Goal: Use online tool/utility: Utilize a website feature to perform a specific function

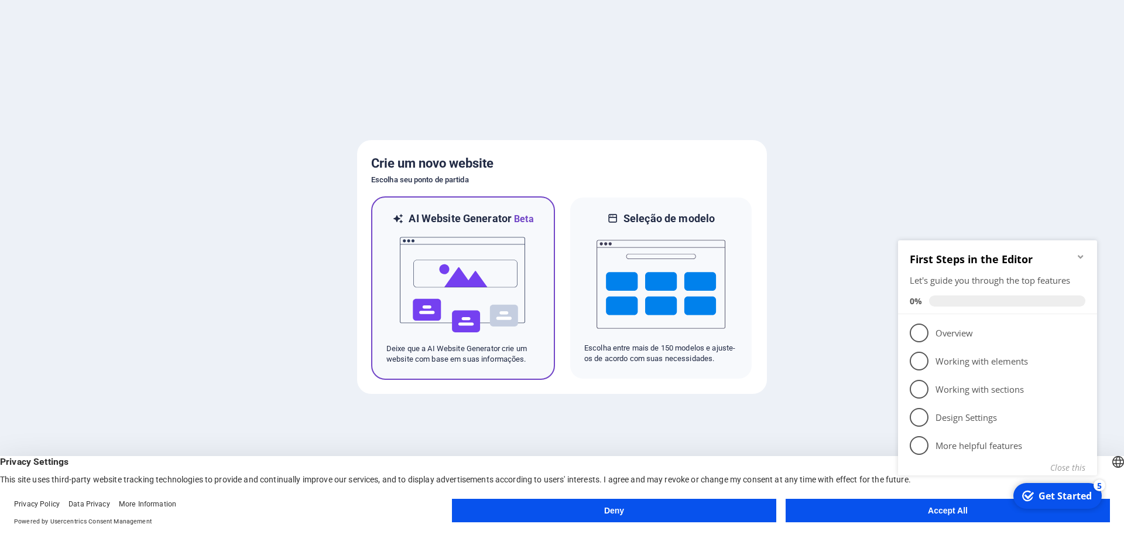
click at [494, 272] on img at bounding box center [463, 284] width 129 height 117
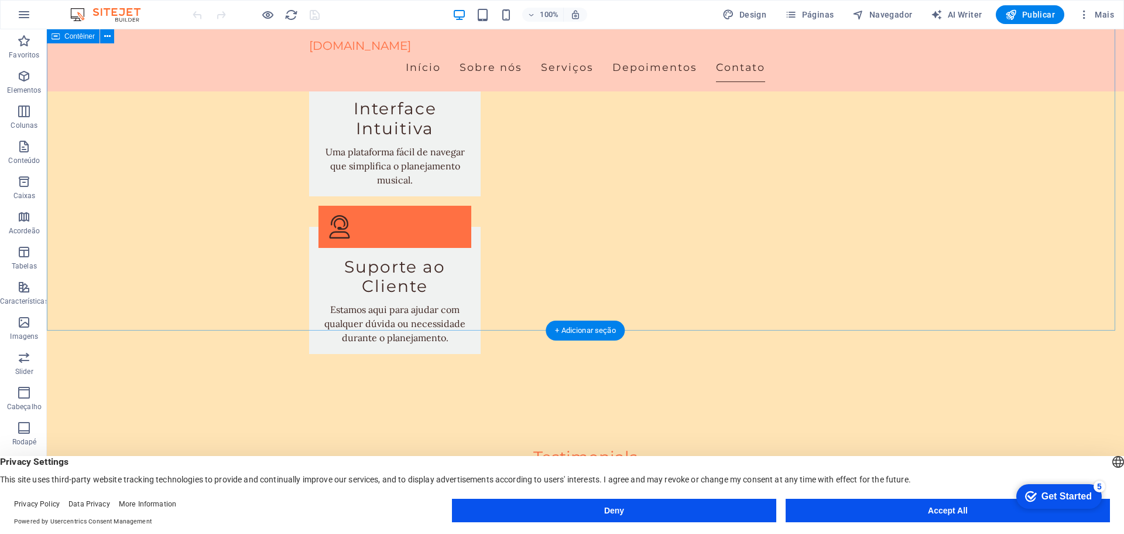
scroll to position [1952, 0]
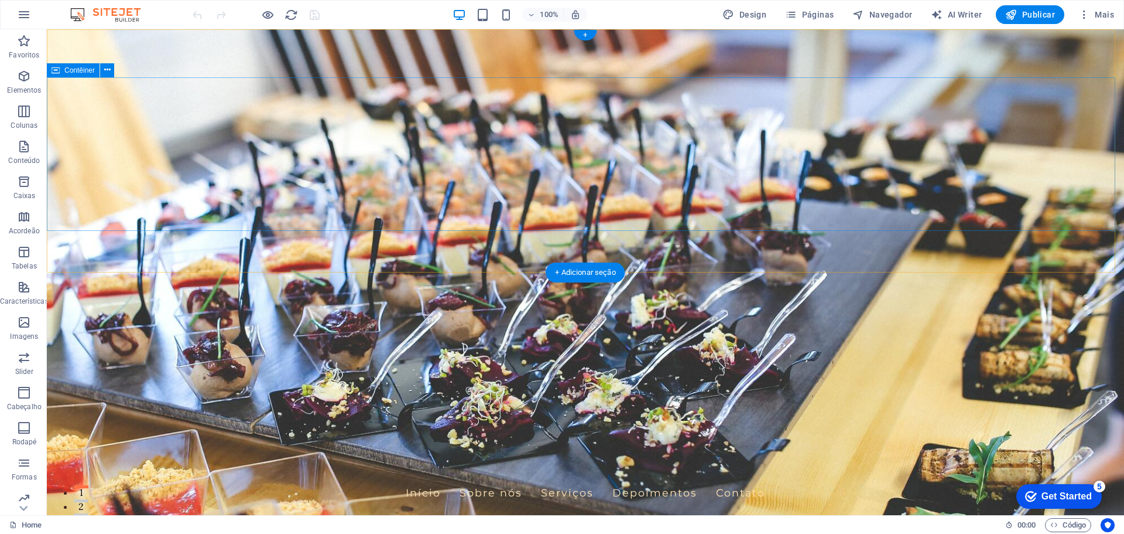
scroll to position [42, 0]
click at [1064, 526] on span "Código" at bounding box center [1069, 525] width 36 height 14
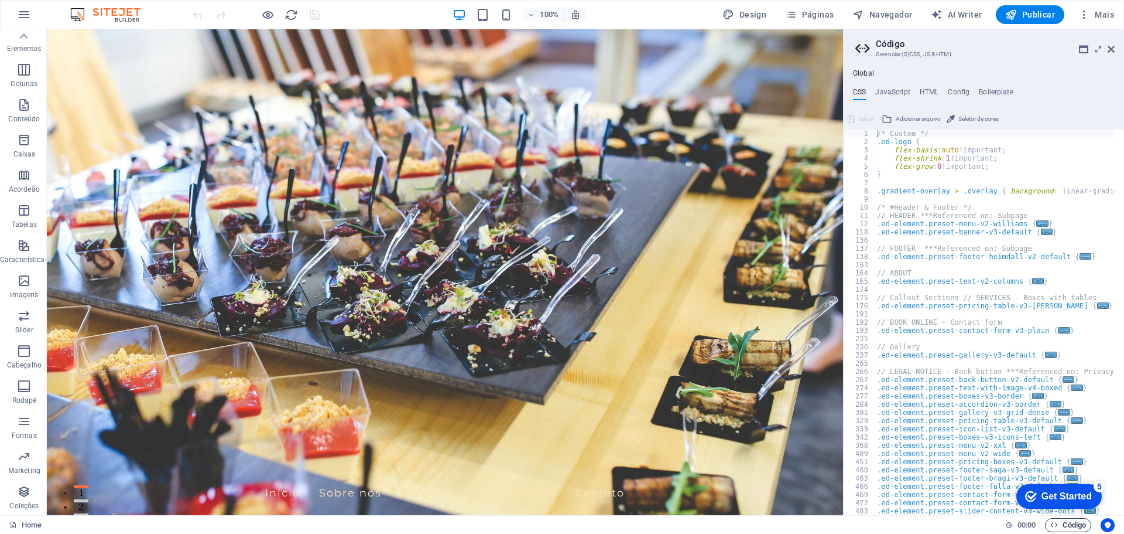
click at [1059, 526] on span "Código" at bounding box center [1069, 525] width 36 height 14
click at [1109, 46] on icon at bounding box center [1111, 49] width 7 height 9
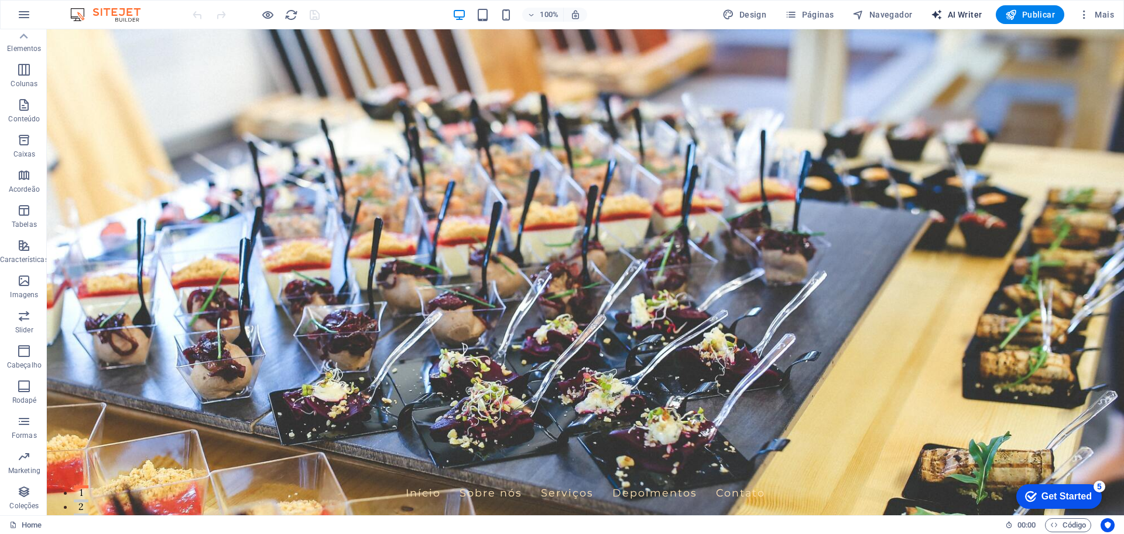
select select "English"
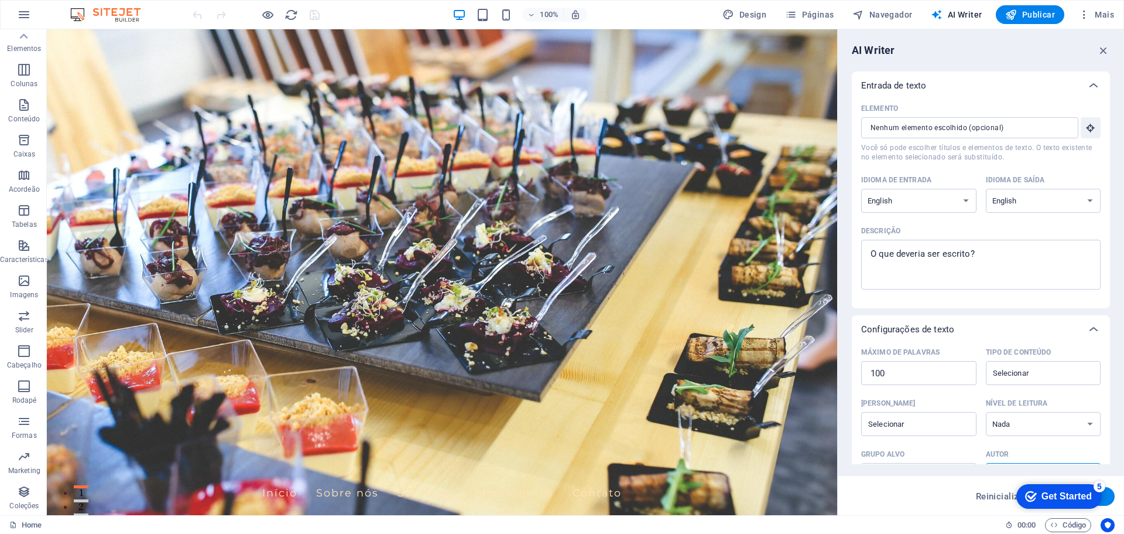
scroll to position [0, 0]
type textarea "x"
drag, startPoint x: 1024, startPoint y: 283, endPoint x: 830, endPoint y: 254, distance: 195.5
paste textarea "Crie um site para casamentos com foco na criação de playlists musicais. O site …"
type textarea "Crie um site para casamentos com foco na criação de playlists musicais. O site …"
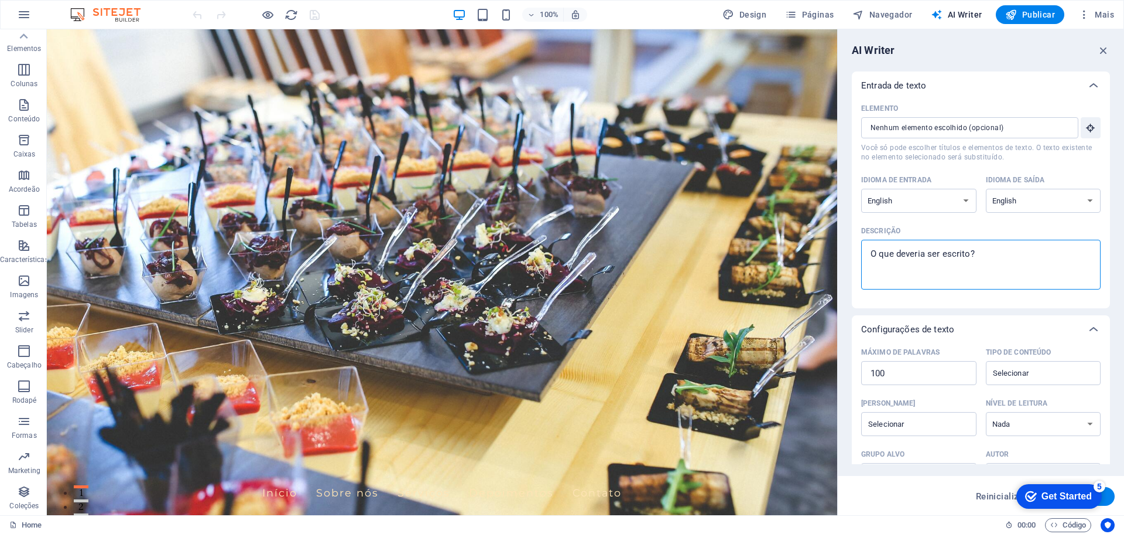
type textarea "x"
type textarea "Crie um site para casamentos com foco na criação de playlists musicais. O site …"
type textarea "x"
click at [950, 192] on select "Albanian Arabic Armenian Awadhi Azerbaijani Bashkir Basque Belarusian Bengali B…" at bounding box center [918, 201] width 115 height 24
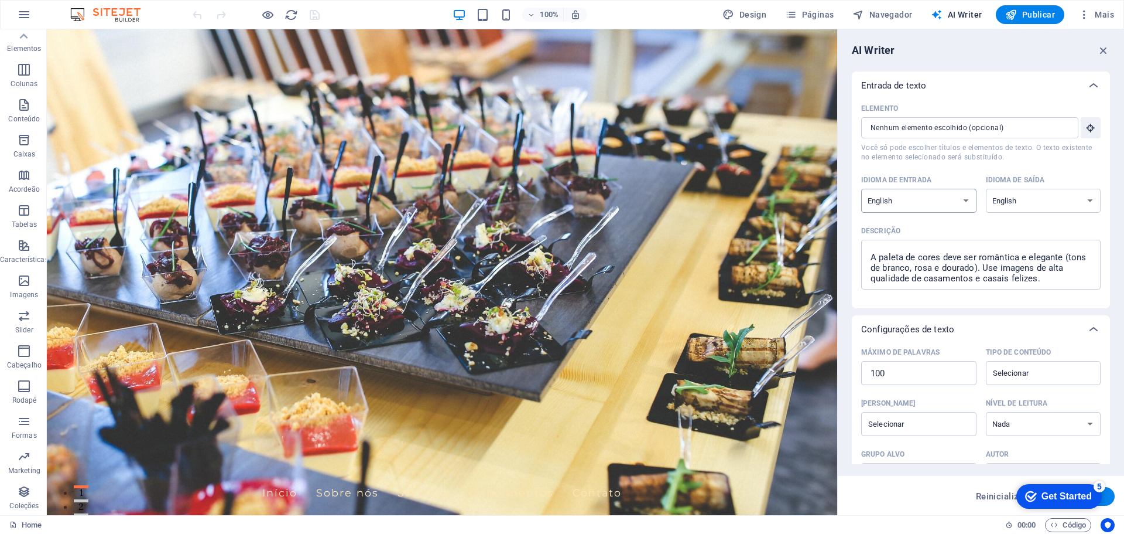
select select "Portuguese"
click at [861, 189] on select "Albanian Arabic Armenian Awadhi Azerbaijani Bashkir Basque Belarusian Bengali B…" at bounding box center [918, 201] width 115 height 24
click at [1074, 195] on select "Albanian Arabic Armenian Awadhi Azerbaijani Bashkir Basque Belarusian Bengali B…" at bounding box center [1043, 201] width 115 height 24
select select "Portuguese"
click at [986, 189] on select "Albanian Arabic Armenian Awadhi Azerbaijani Bashkir Basque Belarusian Bengali B…" at bounding box center [1043, 201] width 115 height 24
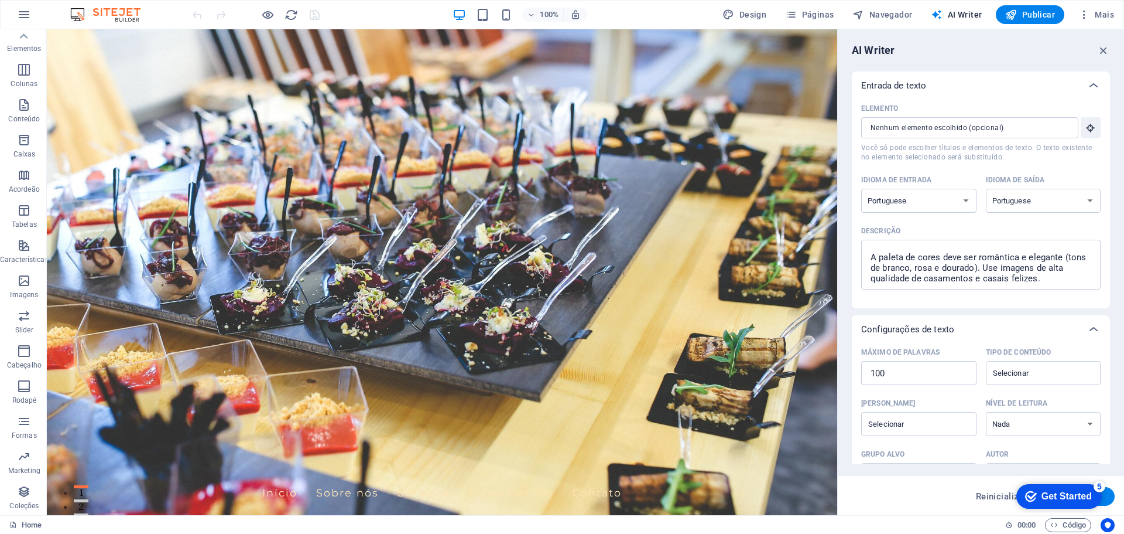
click at [1044, 493] on div "Get Started" at bounding box center [1067, 496] width 50 height 11
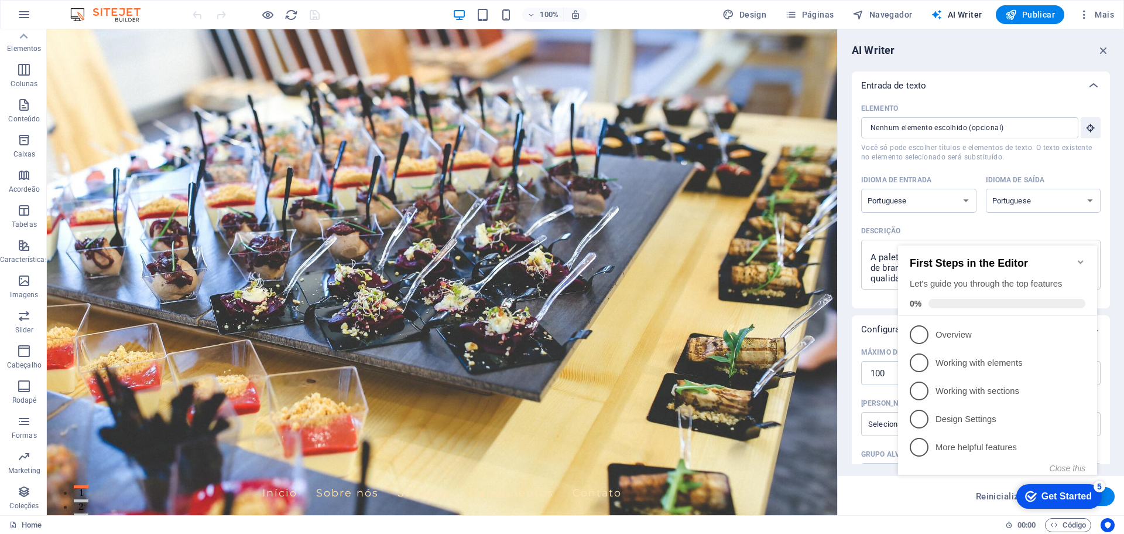
click at [922, 486] on div "checkmark Get Started 5 First Steps in the Editor Let's guide you through the t…" at bounding box center [1000, 370] width 213 height 285
click at [1084, 257] on icon "Minimize checklist" at bounding box center [1080, 261] width 9 height 9
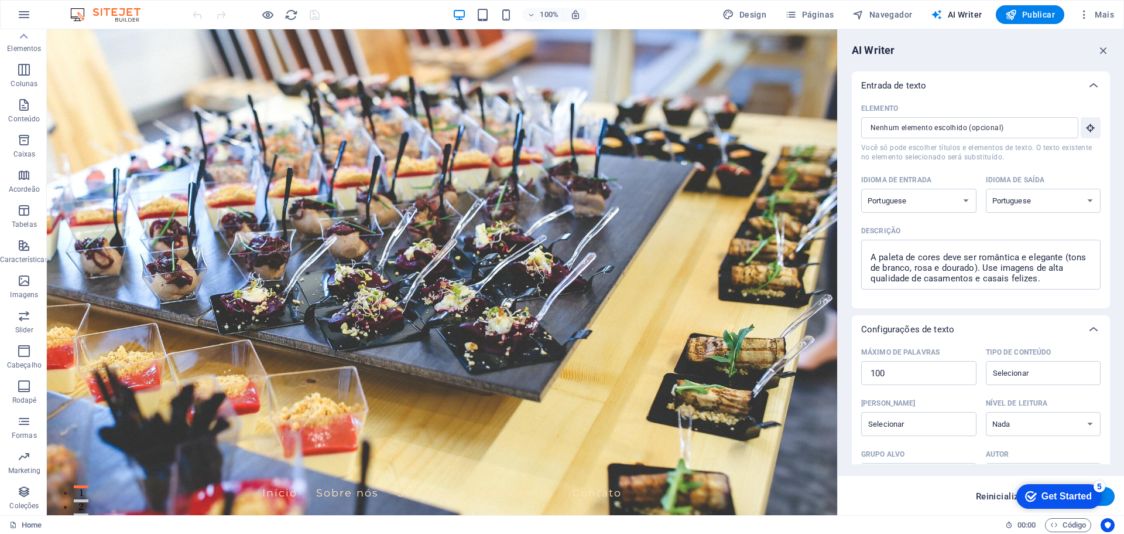
click at [988, 500] on span "Reinicializar" at bounding box center [1002, 495] width 52 height 9
select select "English"
type textarea "x"
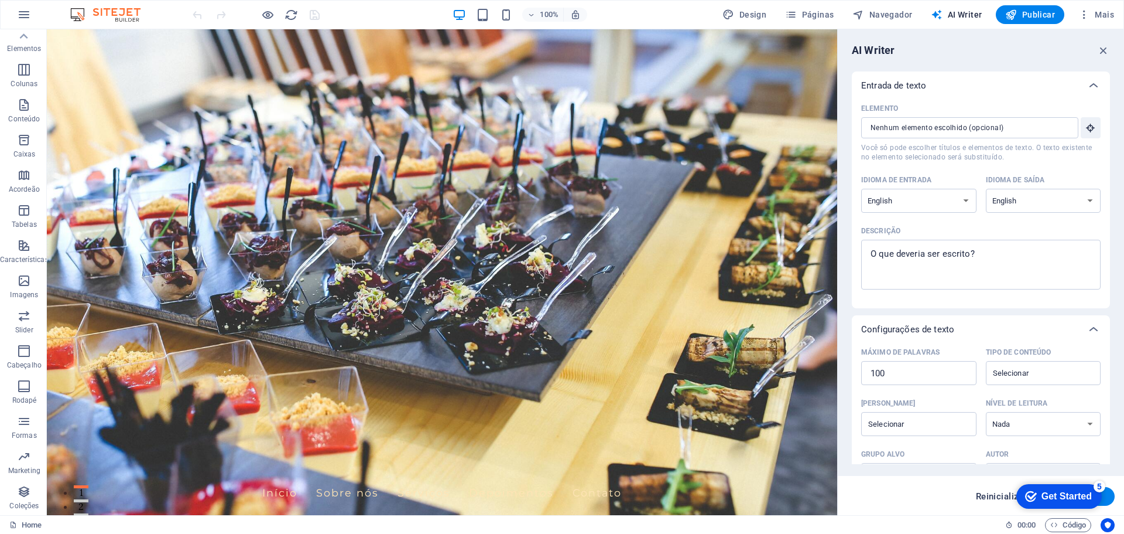
scroll to position [0, 0]
type textarea "x"
click at [913, 259] on textarea "Descrição x ​" at bounding box center [981, 264] width 228 height 38
paste textarea "Crie um site para casamentos com foco na criação de playlists musicais. O site …"
type textarea "Crie um site para casamentos com foco na criação de playlists musicais. O site …"
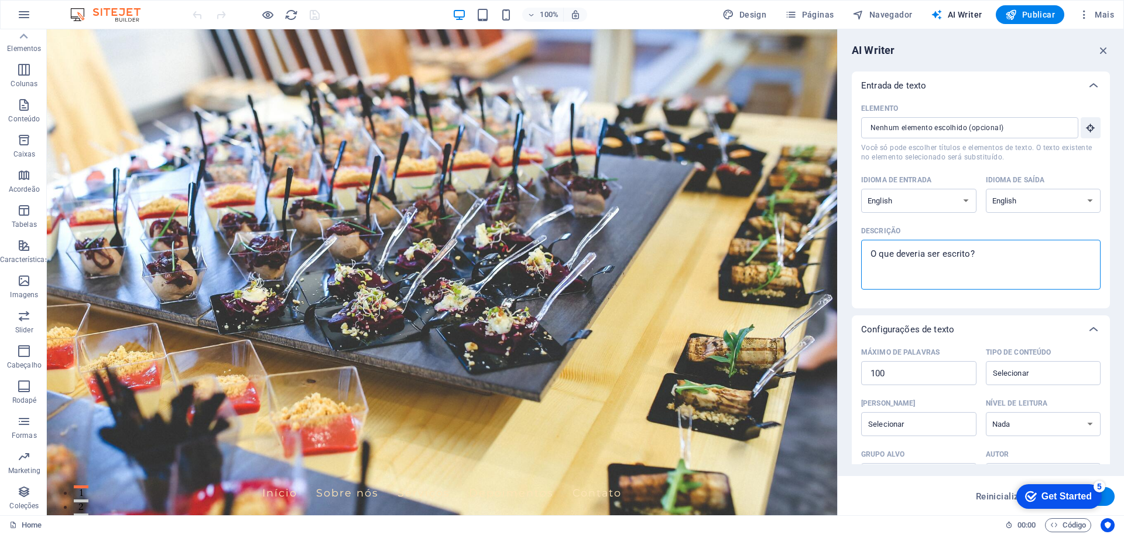
type textarea "x"
type textarea "Crie um site para casamentos com foco na criação de playlists musicais. O site …"
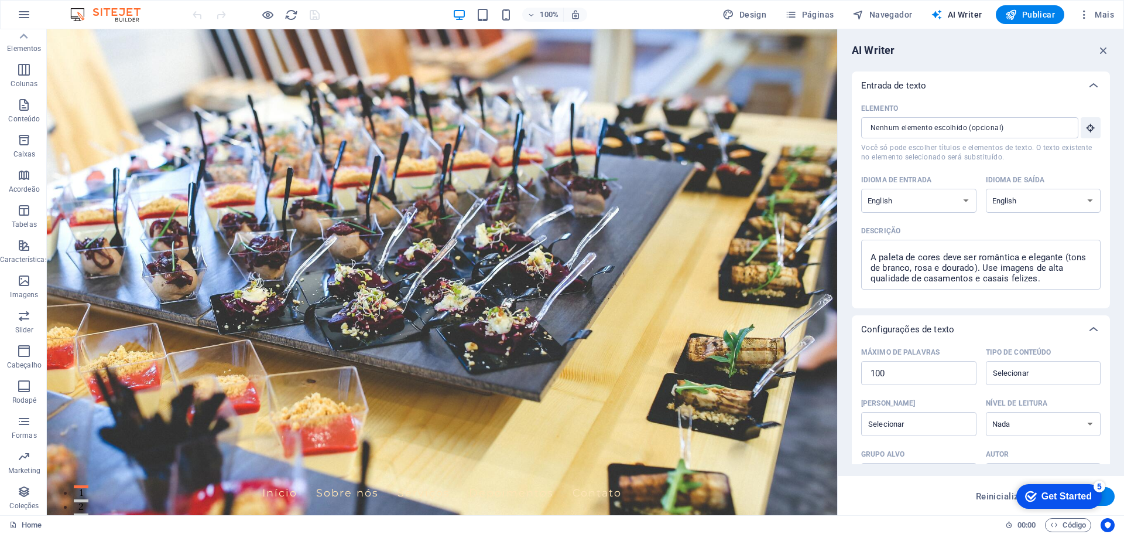
click at [1108, 498] on button "Gerar texto" at bounding box center [1079, 496] width 72 height 19
type textarea "x"
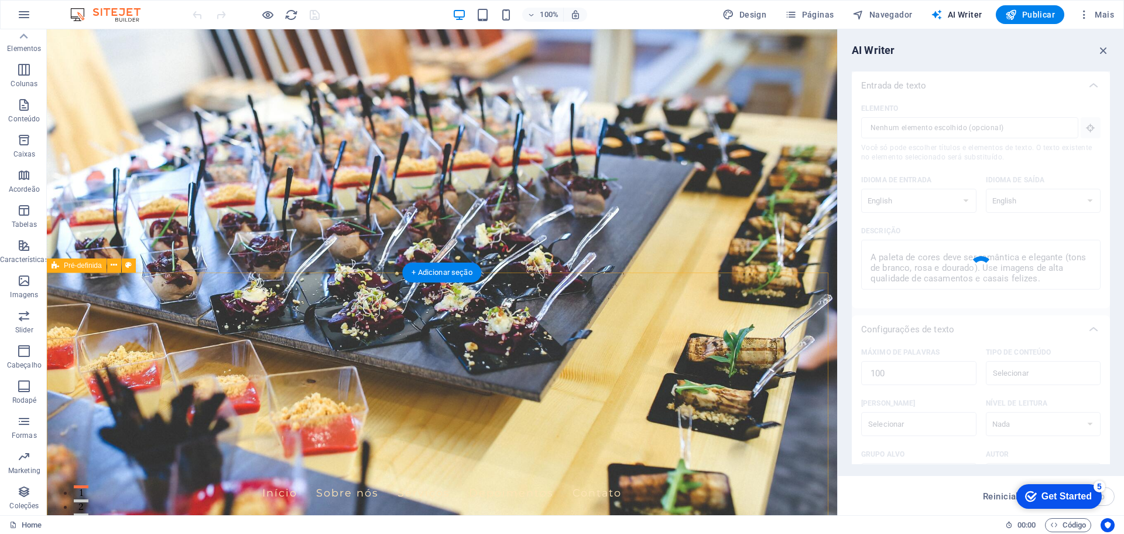
type textarea "x"
type textarea "Create a wedding website focused on crafting musical playlists. Feature an eleg…"
type textarea "x"
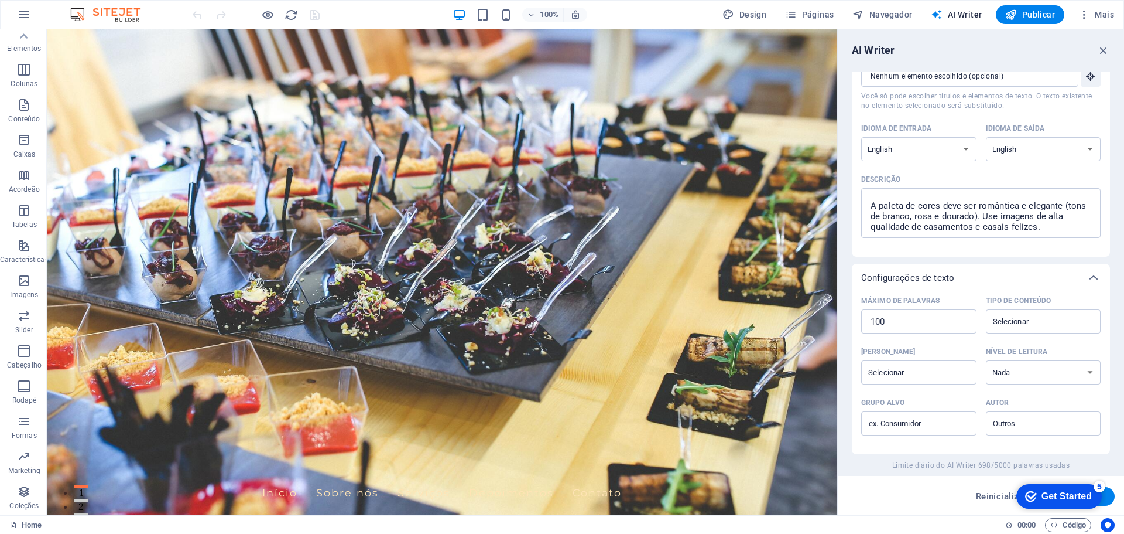
scroll to position [26, 0]
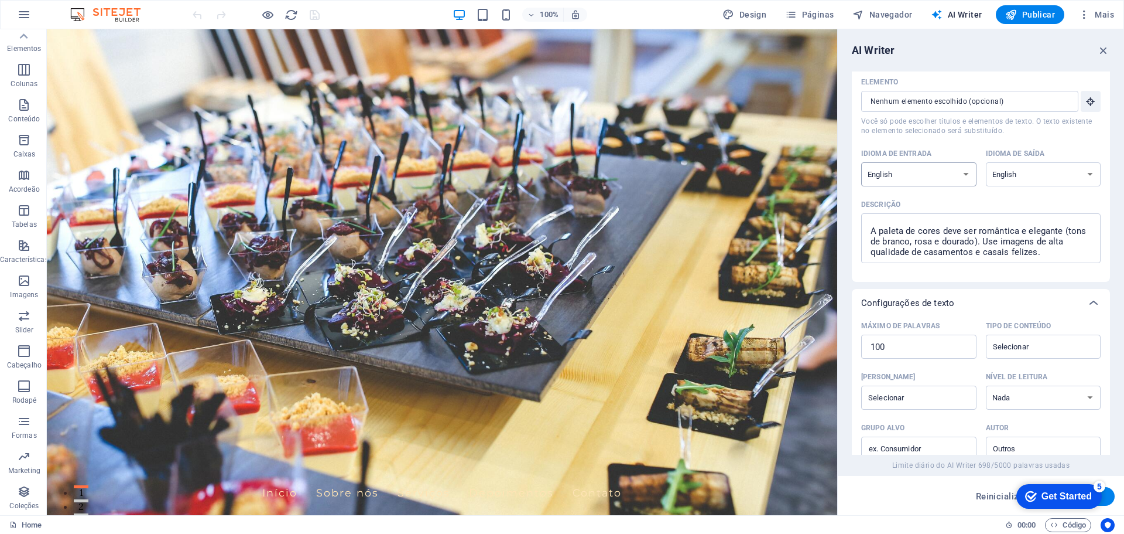
click at [954, 179] on select "Albanian Arabic Armenian Awadhi Azerbaijani Bashkir Basque Belarusian Bengali B…" at bounding box center [918, 174] width 115 height 24
select select "Portuguese"
click at [861, 162] on select "Albanian Arabic Armenian Awadhi Azerbaijani Bashkir Basque Belarusian Bengali B…" at bounding box center [918, 174] width 115 height 24
click at [1073, 176] on select "Albanian Arabic Armenian Awadhi Azerbaijani Bashkir Basque Belarusian Bengali B…" at bounding box center [1043, 174] width 115 height 24
select select "Portuguese"
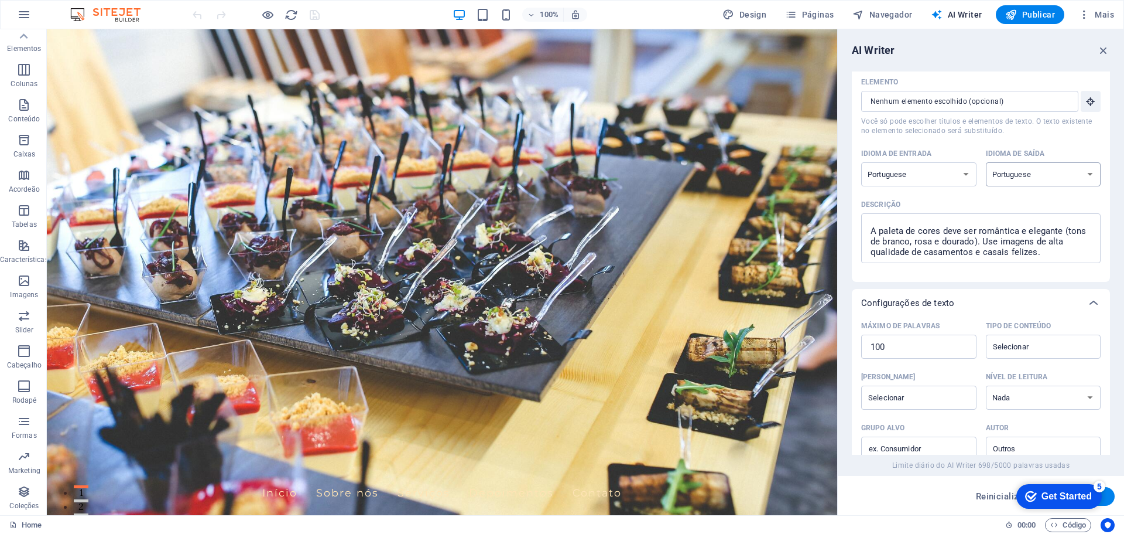
click at [986, 162] on select "Albanian Arabic Armenian Awadhi Azerbaijani Bashkir Basque Belarusian Bengali B…" at bounding box center [1043, 174] width 115 height 24
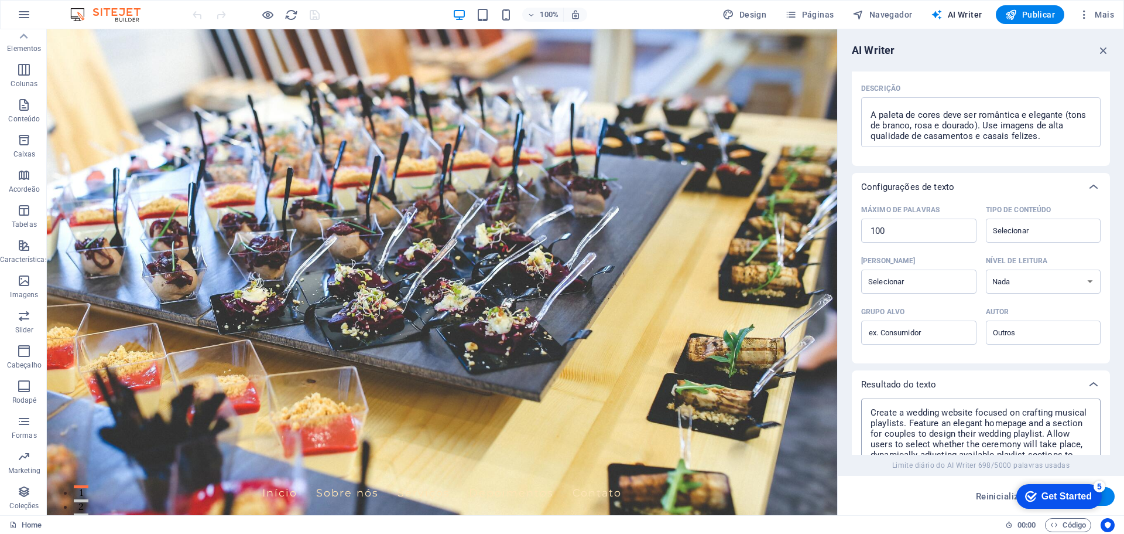
scroll to position [261, 0]
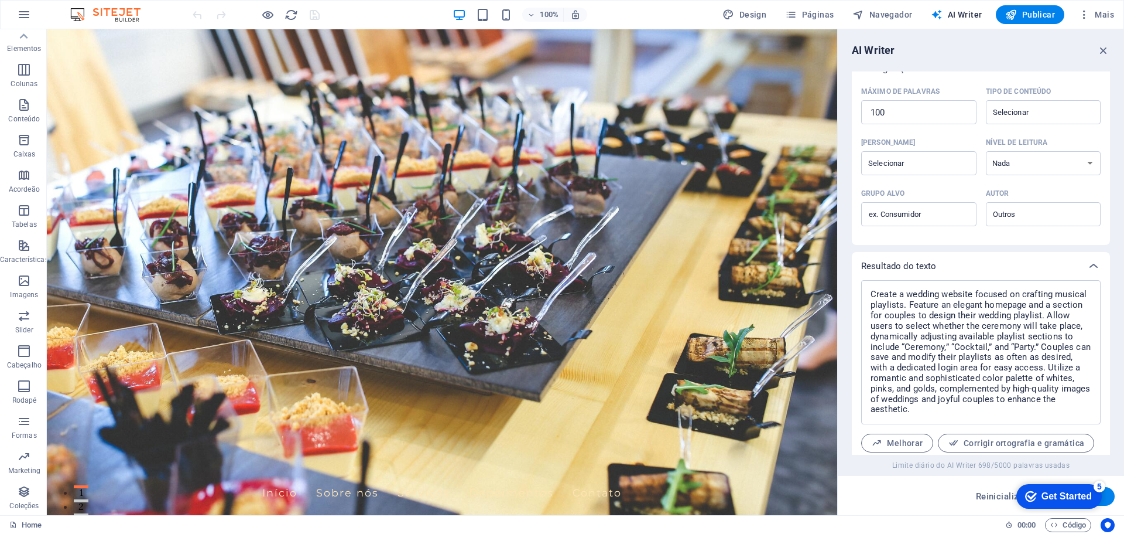
click at [1110, 499] on button "Gerar texto" at bounding box center [1079, 496] width 72 height 19
type textarea "x"
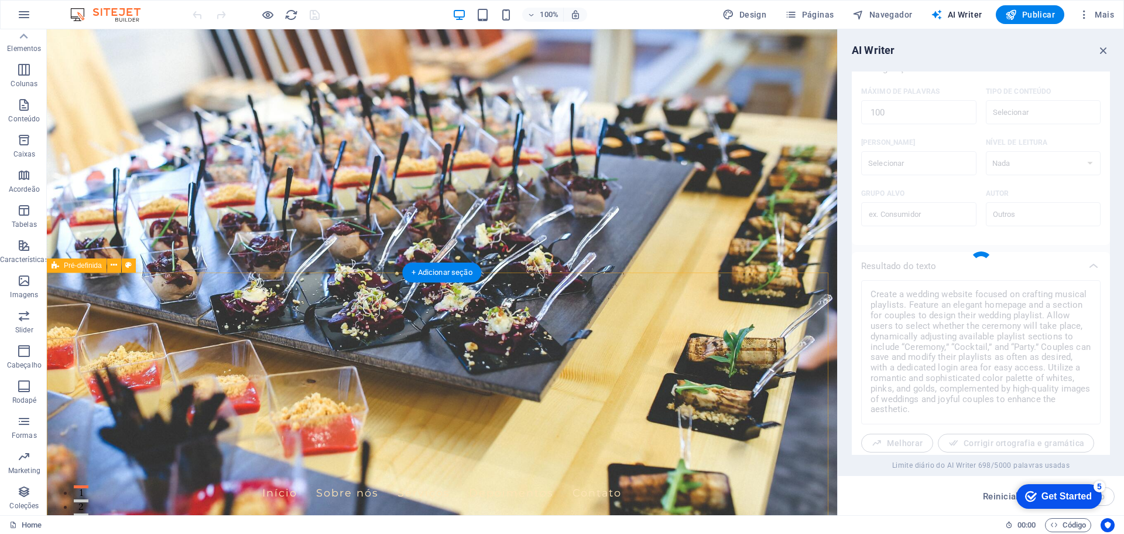
type textarea "x"
type textarea "Crie um site de casamentos que permita aos noivos montar playlists personalizad…"
type textarea "x"
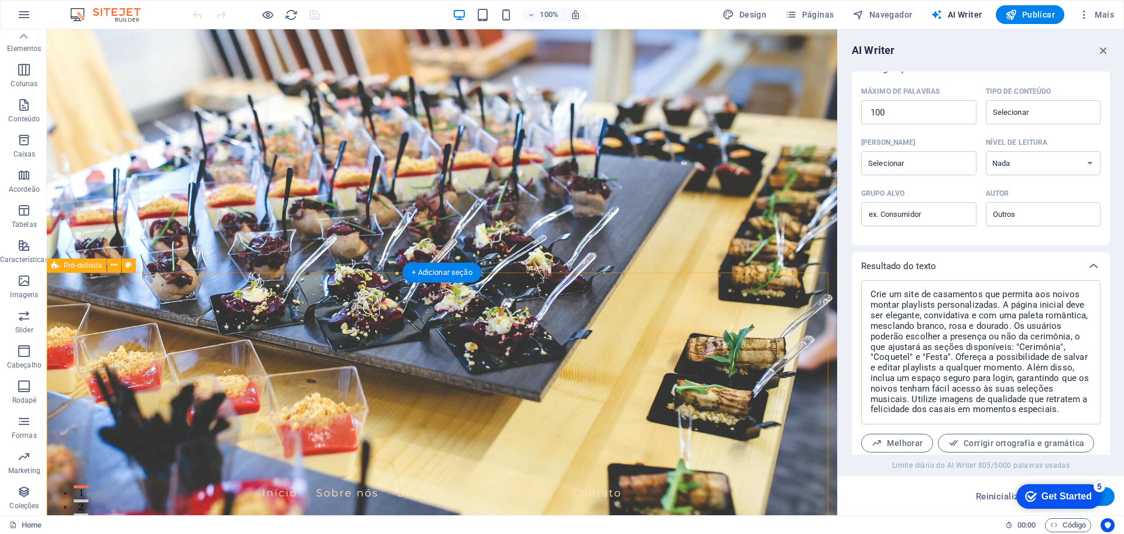
scroll to position [319, 0]
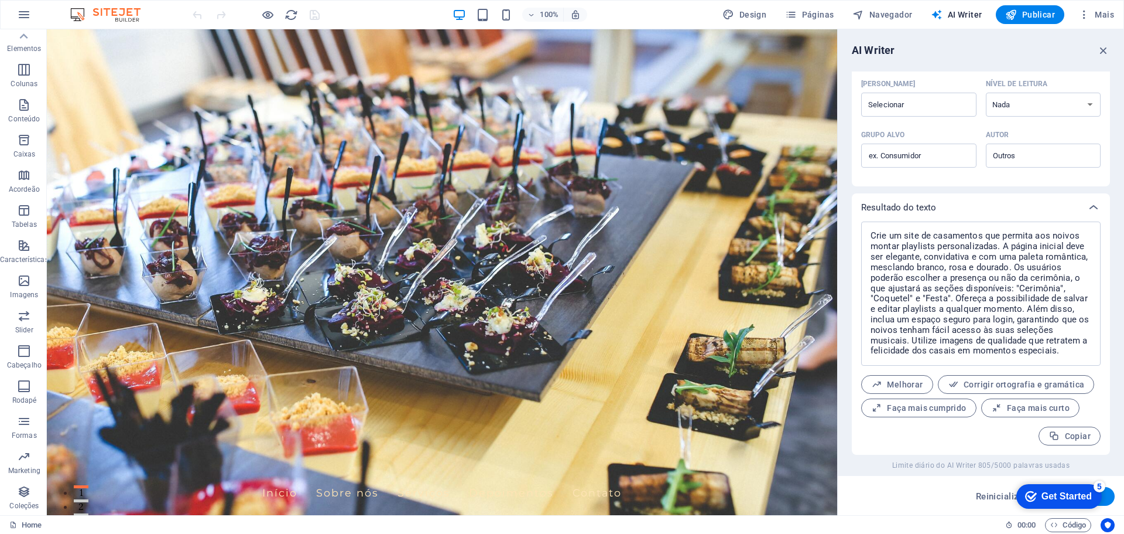
click at [1112, 497] on button "Gerar texto" at bounding box center [1079, 496] width 72 height 19
type textarea "x"
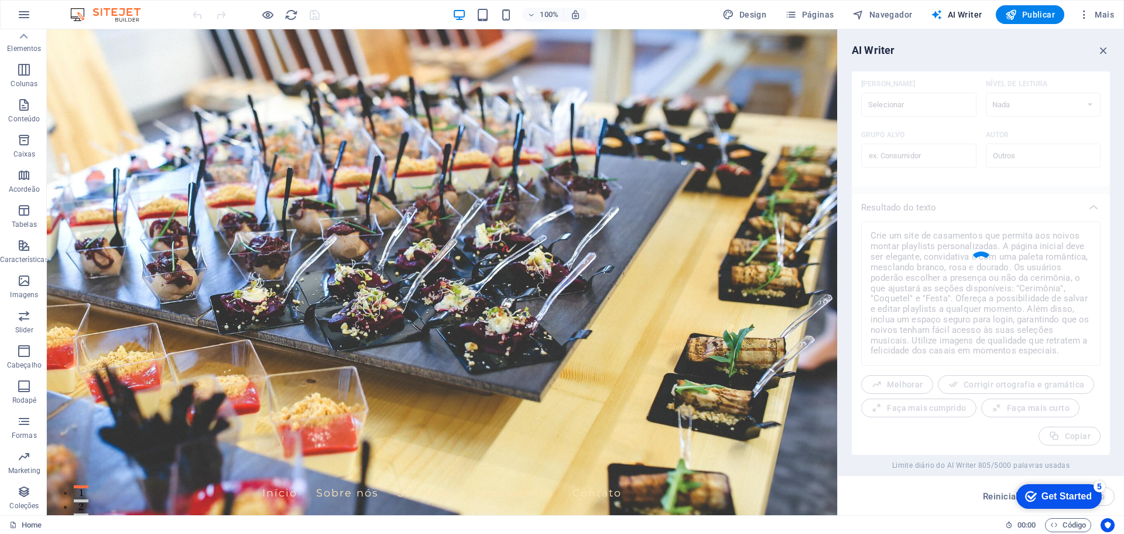
type textarea "x"
type textarea "Desenvolva um site dedicado a casamentos com ênfase em playlists personalizadas…"
type textarea "x"
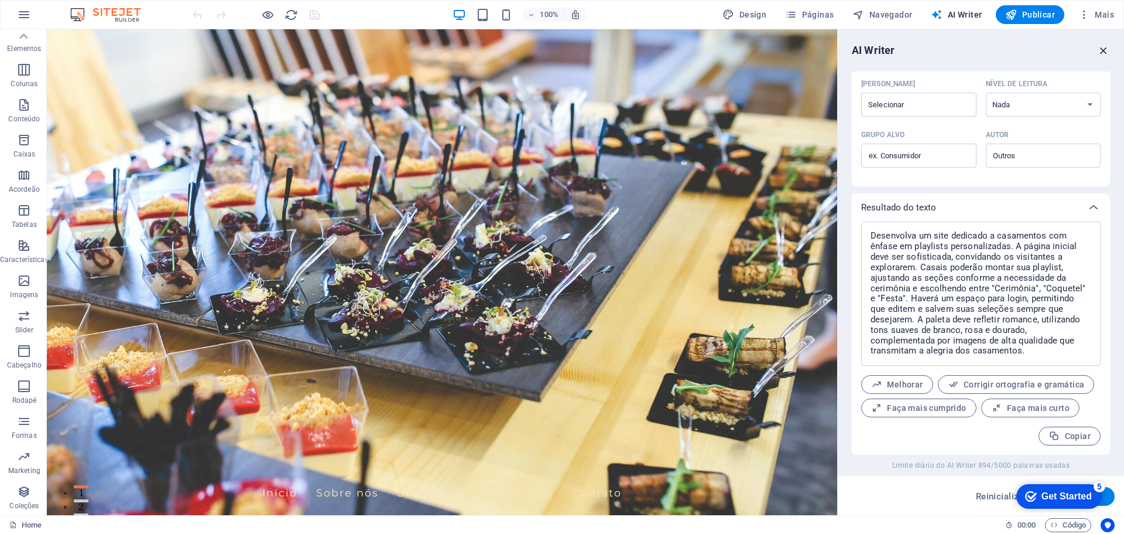
click at [1103, 50] on icon "button" at bounding box center [1103, 50] width 13 height 13
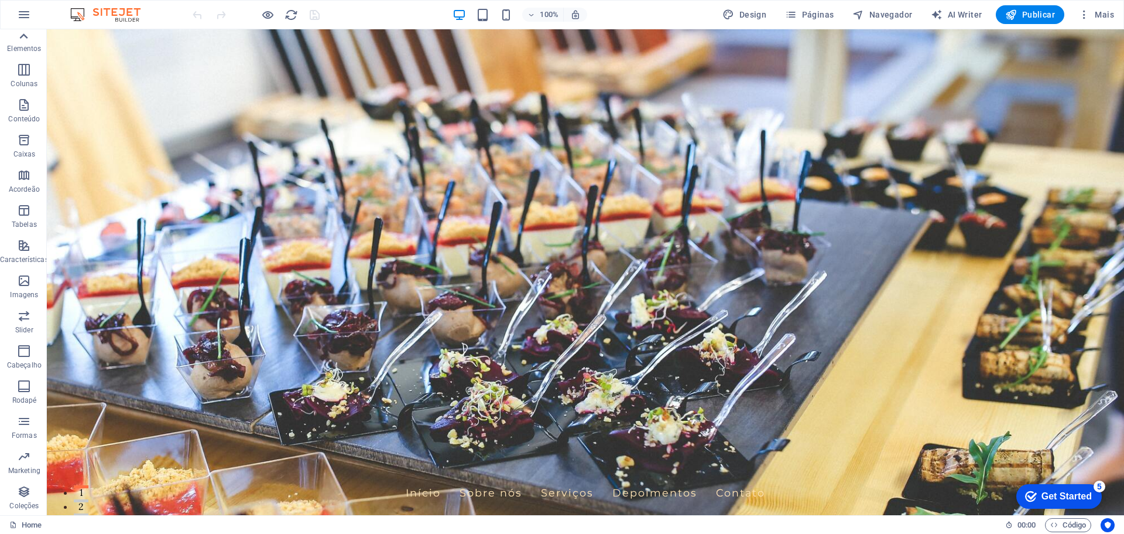
click at [30, 35] on icon at bounding box center [23, 36] width 16 height 16
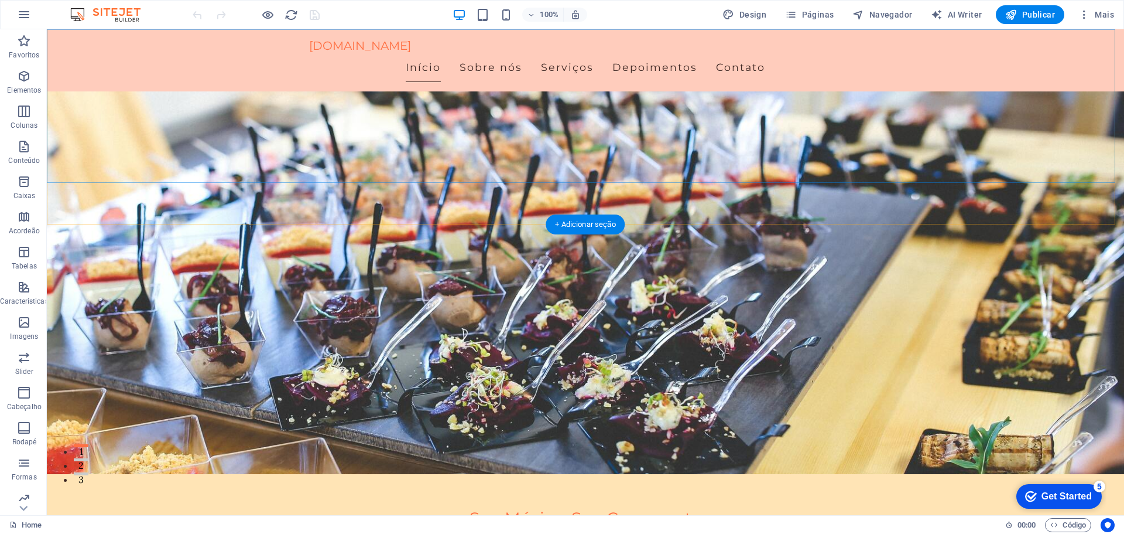
scroll to position [59, 0]
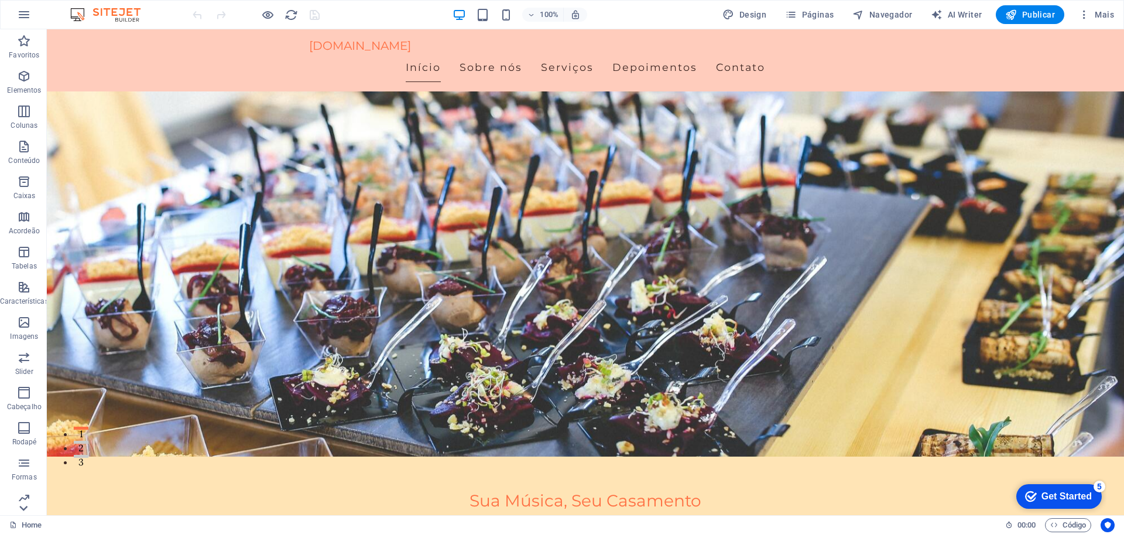
click at [23, 514] on icon at bounding box center [23, 508] width 16 height 16
click at [25, 509] on p "Coleções" at bounding box center [23, 505] width 29 height 9
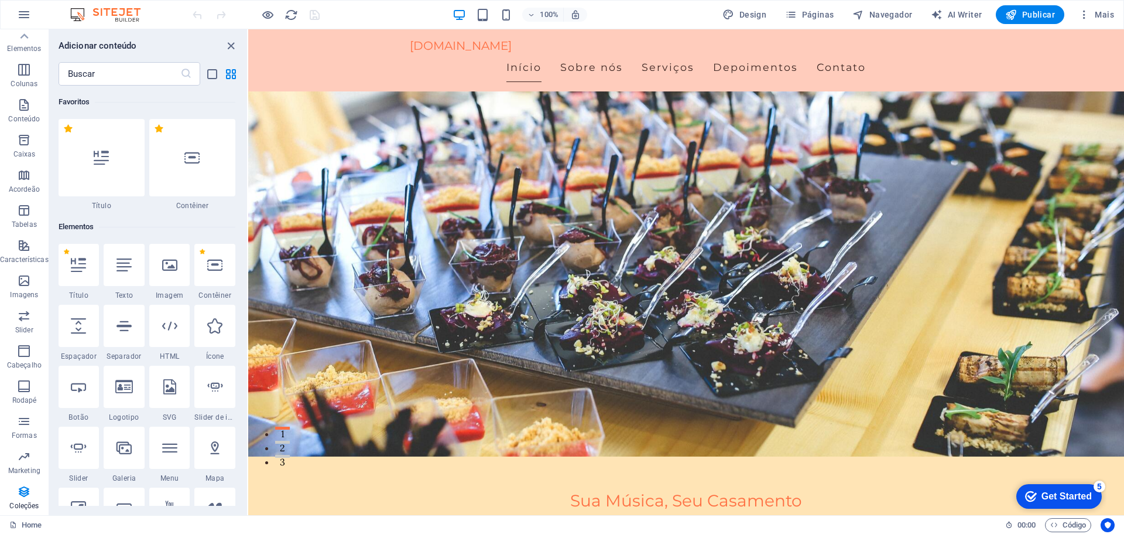
click at [25, 509] on p "Coleções" at bounding box center [23, 505] width 29 height 9
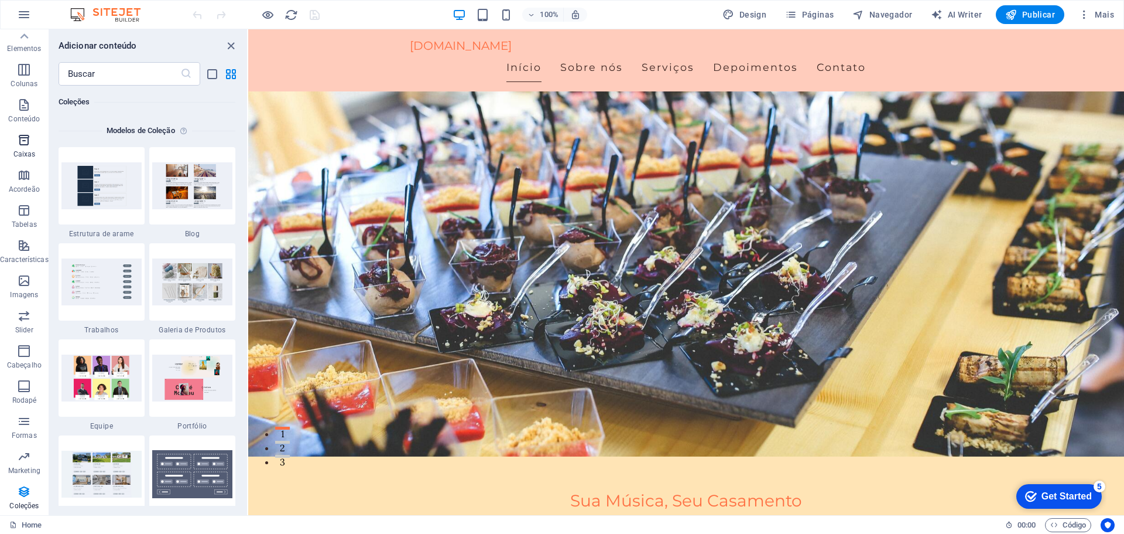
scroll to position [0, 0]
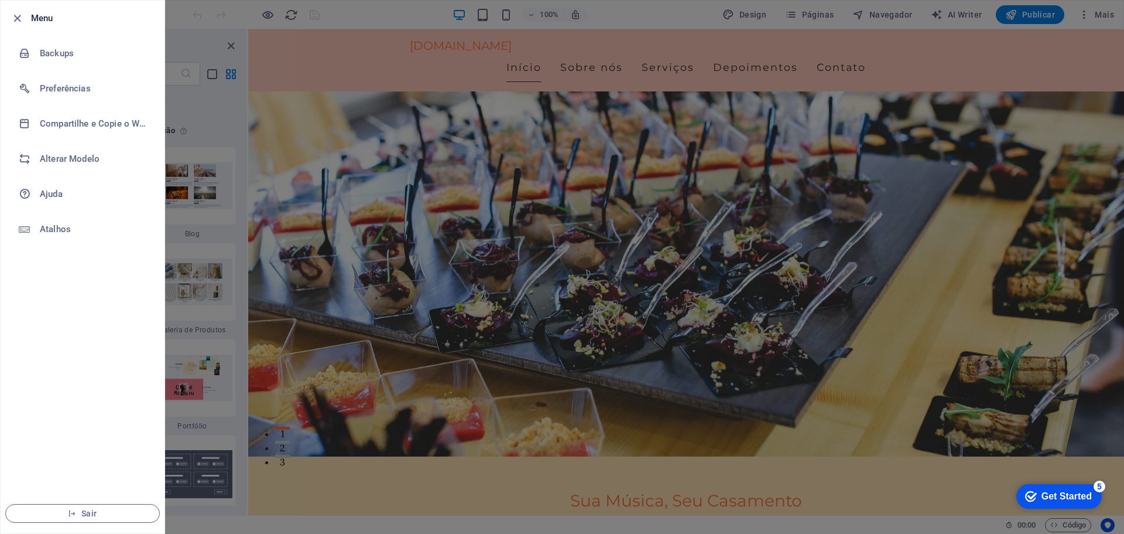
click at [346, 35] on div at bounding box center [562, 267] width 1124 height 534
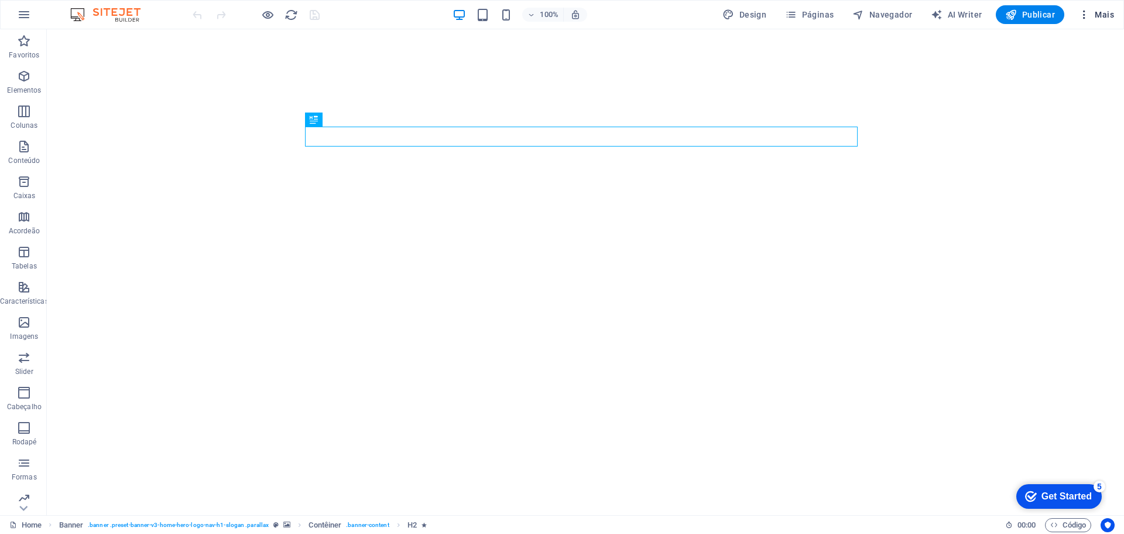
click at [1085, 11] on icon "button" at bounding box center [1085, 15] width 12 height 12
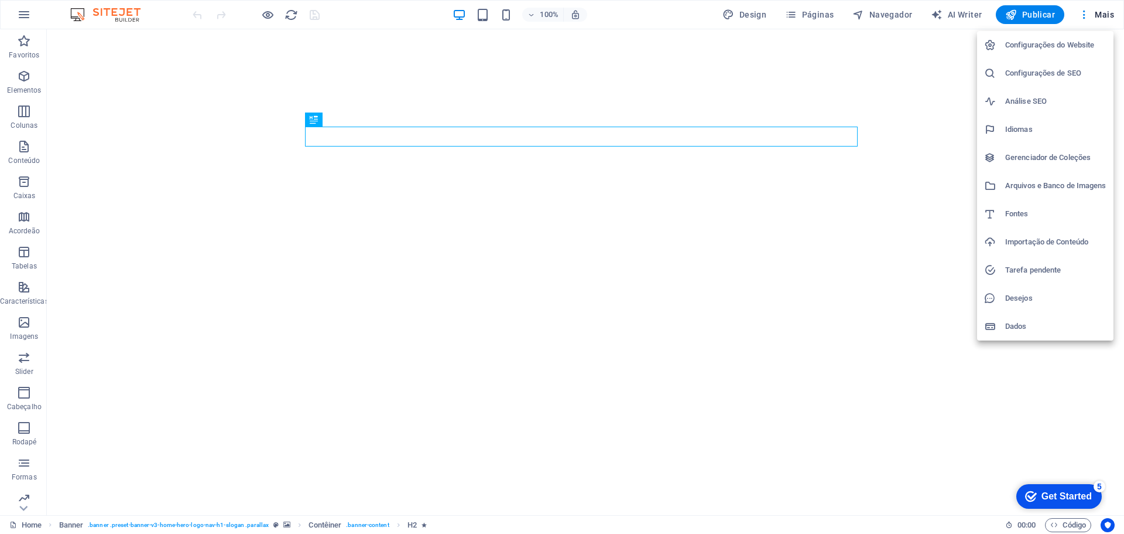
click at [1109, 12] on div at bounding box center [562, 267] width 1124 height 534
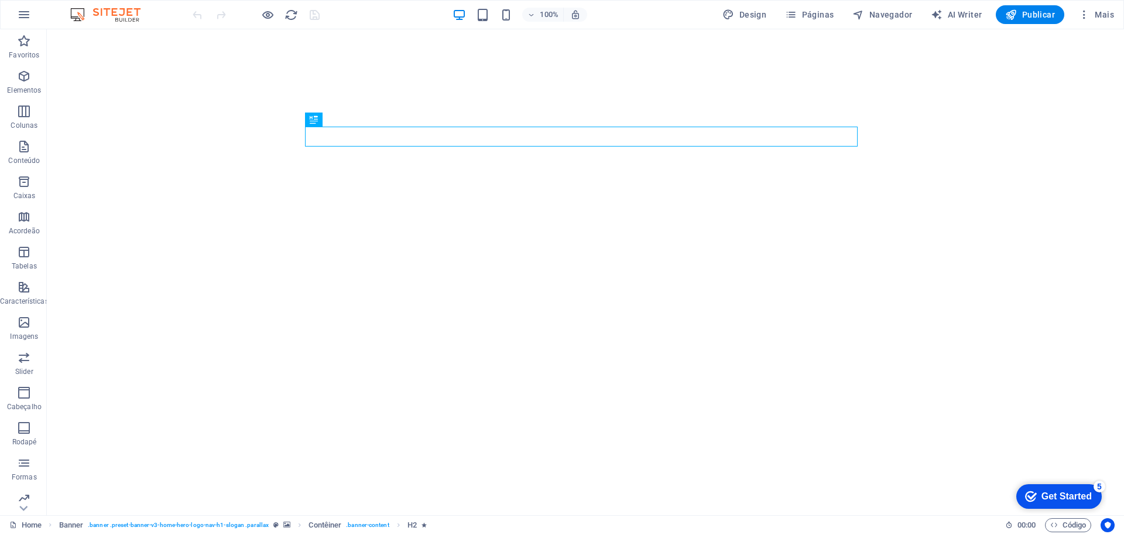
click at [1105, 16] on span "Mais" at bounding box center [1097, 15] width 36 height 12
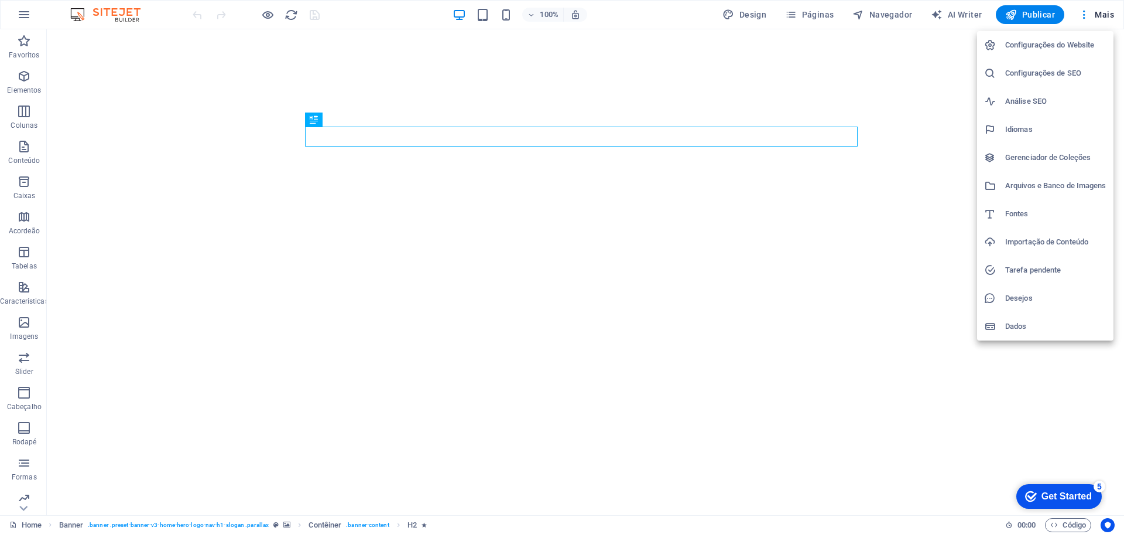
click at [1068, 496] on div "Get Started" at bounding box center [1067, 496] width 50 height 11
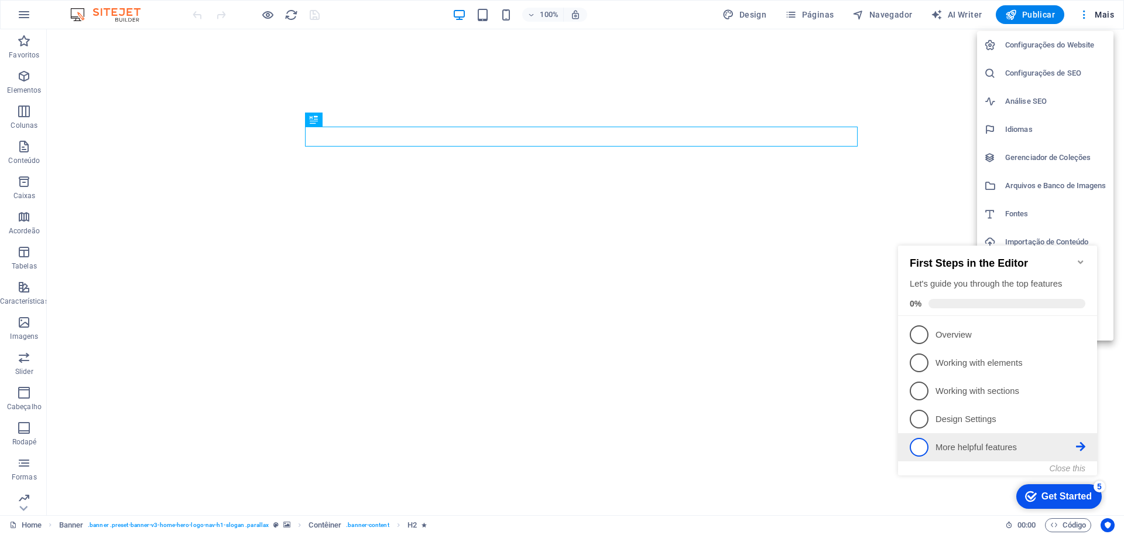
click at [1080, 449] on link "5 More helpful features - incomplete" at bounding box center [998, 446] width 176 height 19
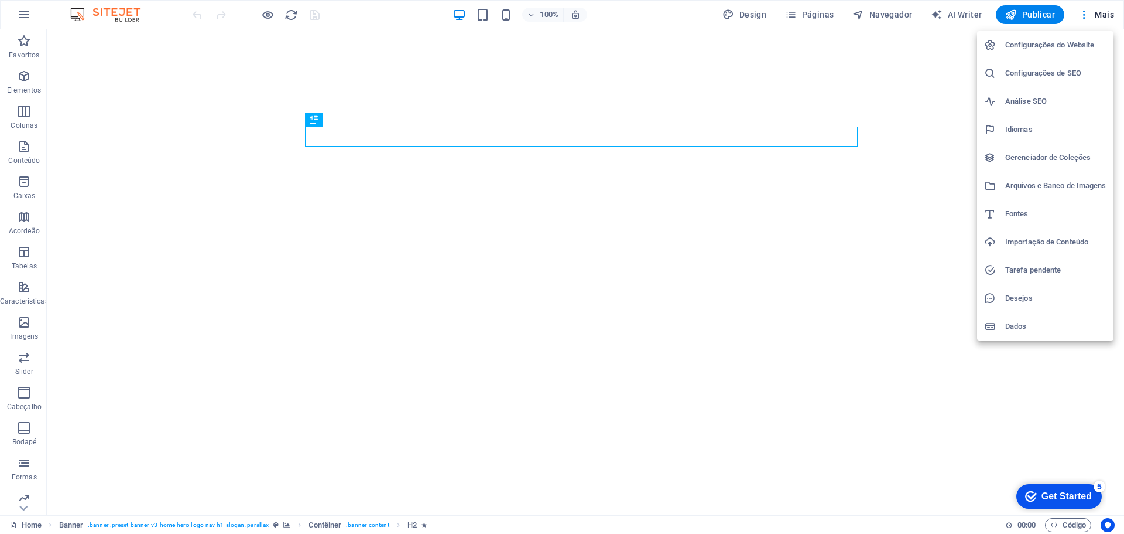
click at [1074, 494] on div "Get Started" at bounding box center [1067, 496] width 50 height 11
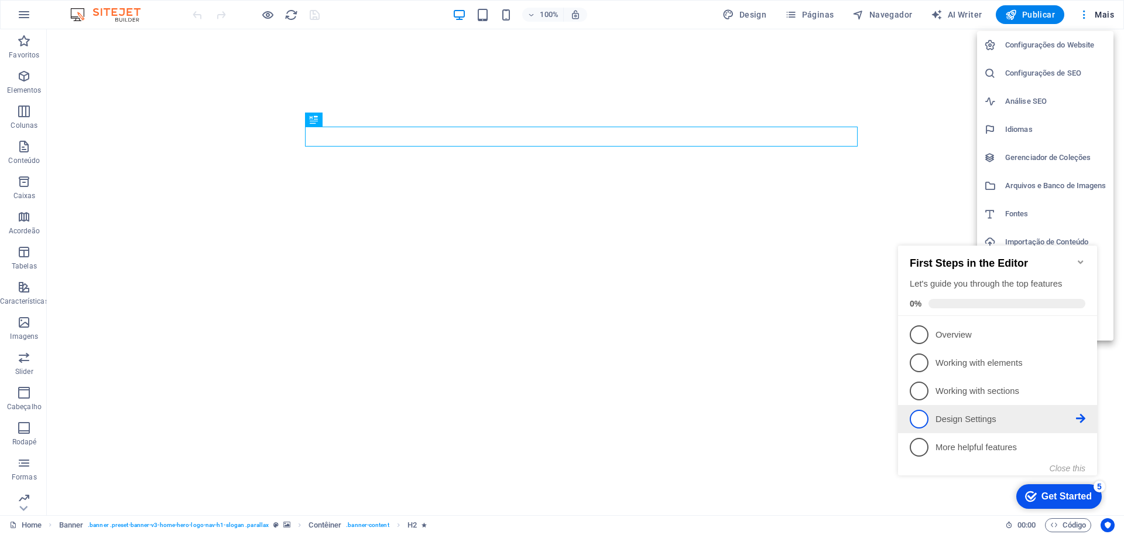
click at [919, 418] on span "4" at bounding box center [919, 418] width 19 height 19
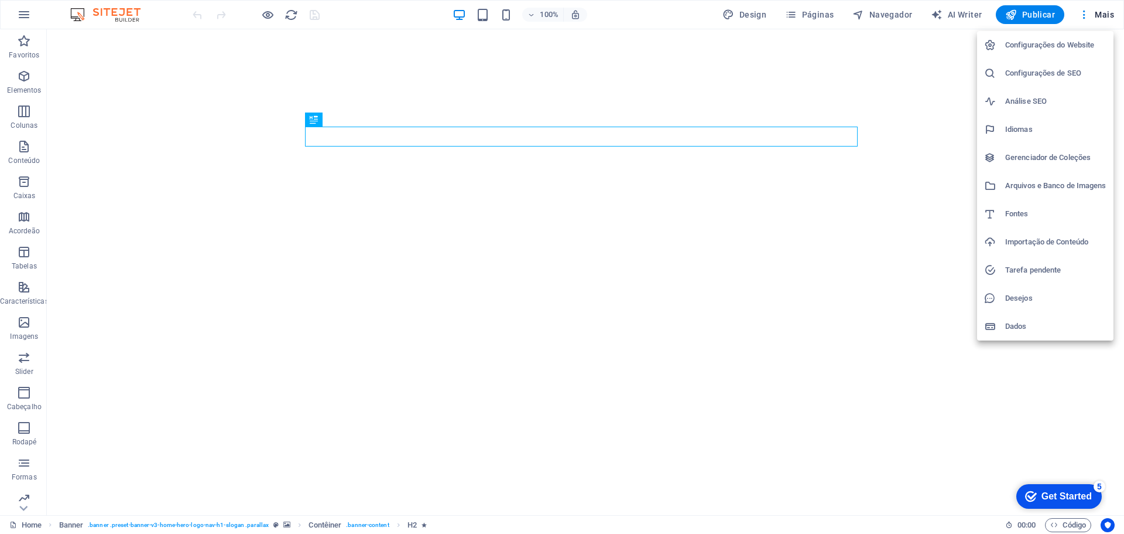
click at [1049, 493] on div "Get Started" at bounding box center [1067, 496] width 50 height 11
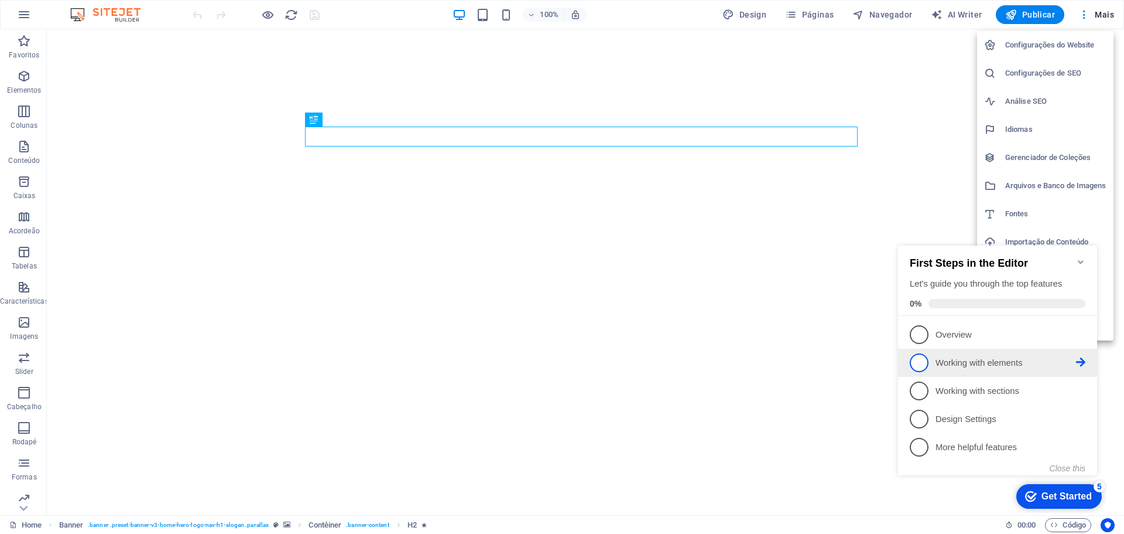
click at [1081, 357] on icon at bounding box center [1080, 361] width 9 height 9
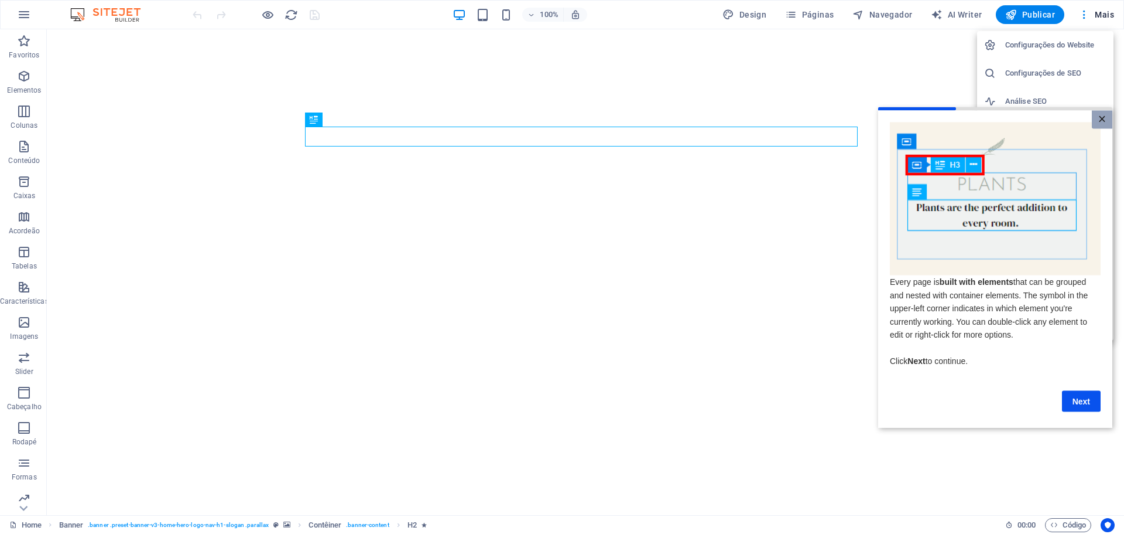
click at [1098, 119] on link "×" at bounding box center [1102, 119] width 20 height 18
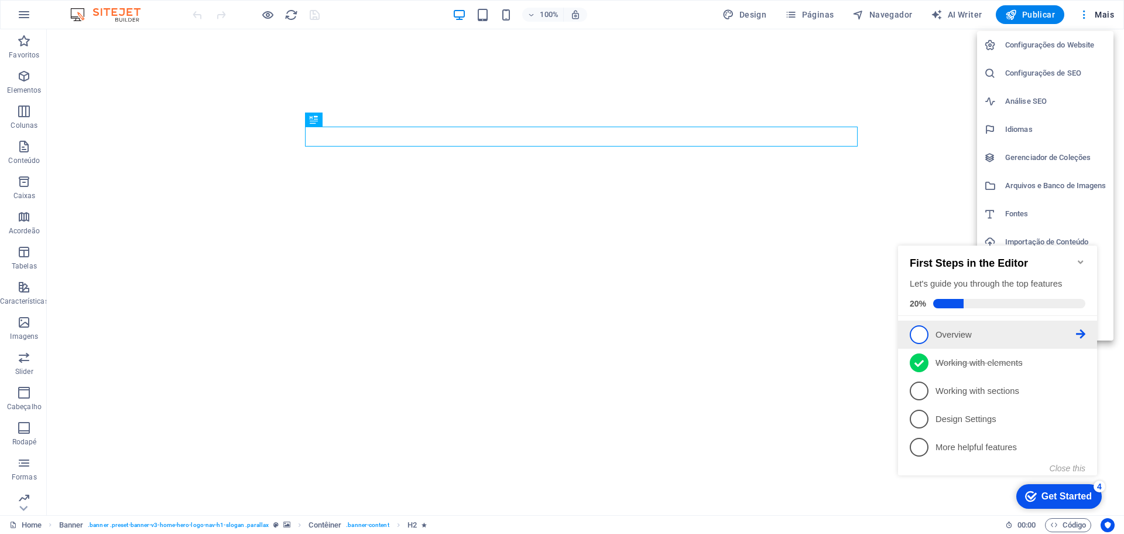
click at [921, 332] on span "1" at bounding box center [919, 334] width 19 height 19
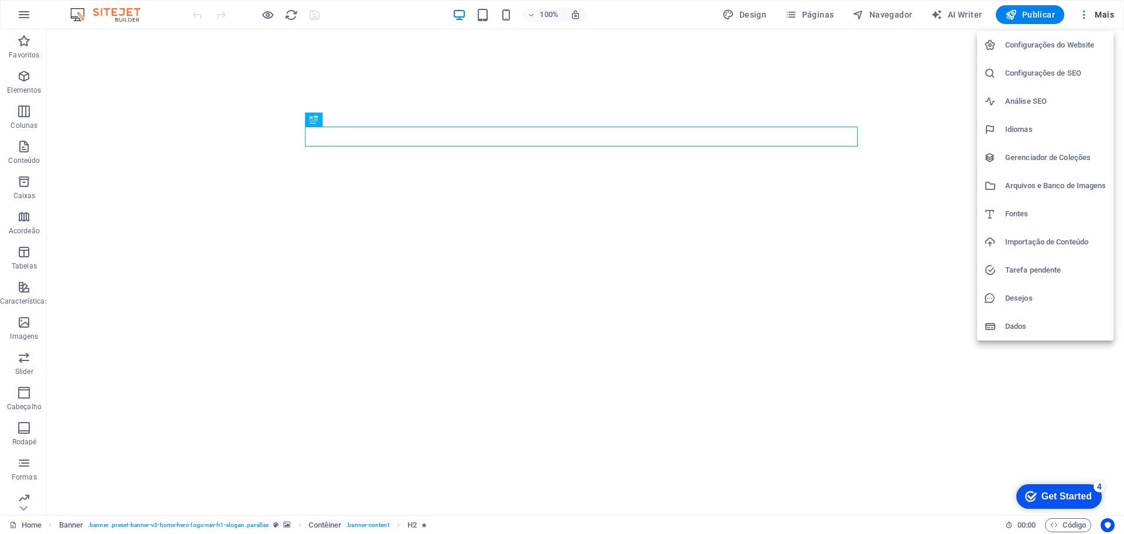
click at [1056, 485] on div "checkmark Get Started 4" at bounding box center [1060, 496] width 86 height 25
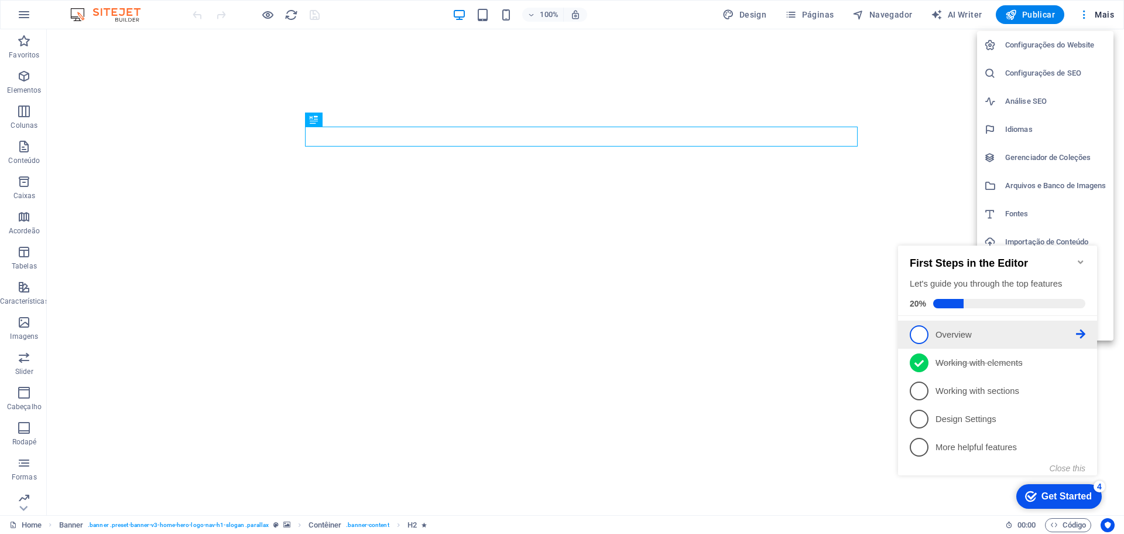
click at [1083, 331] on icon at bounding box center [1080, 333] width 9 height 9
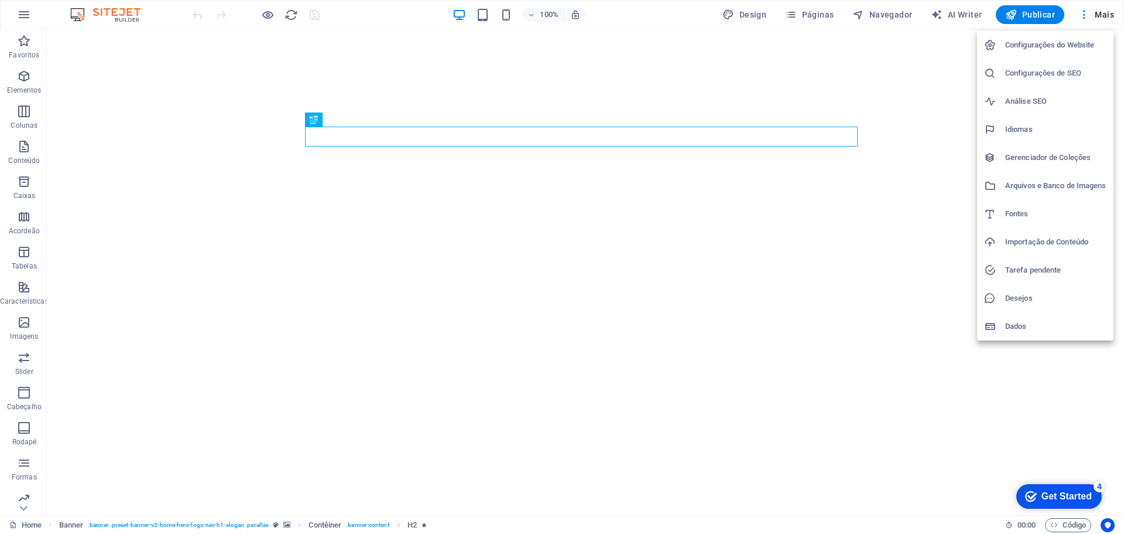
click at [1014, 329] on h6 "Dados" at bounding box center [1056, 326] width 101 height 14
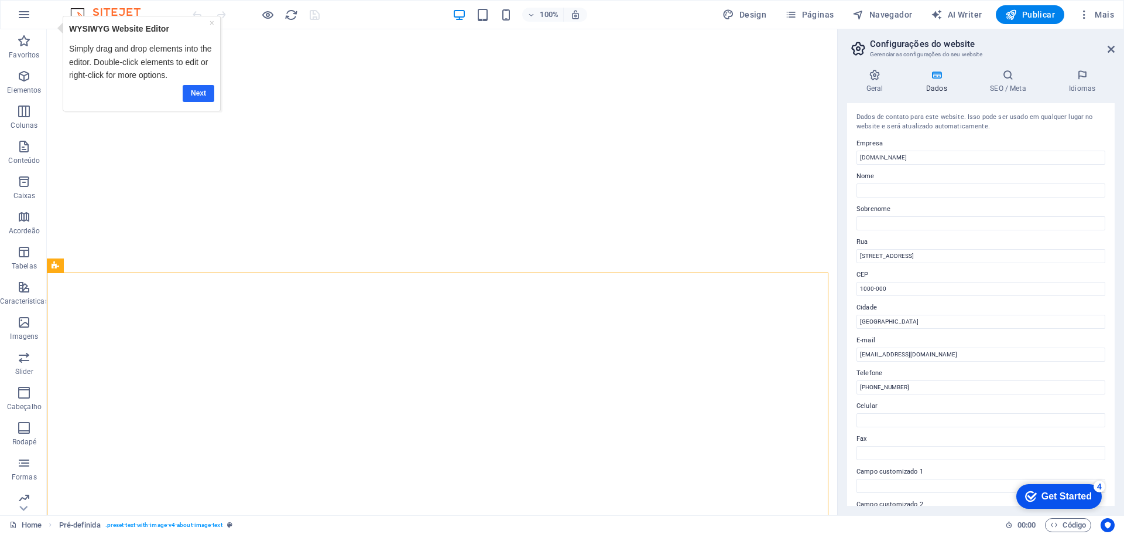
click at [193, 91] on link "Next" at bounding box center [199, 93] width 32 height 17
click at [1110, 47] on icon at bounding box center [1111, 49] width 7 height 9
